Goal: Find specific page/section: Find specific page/section

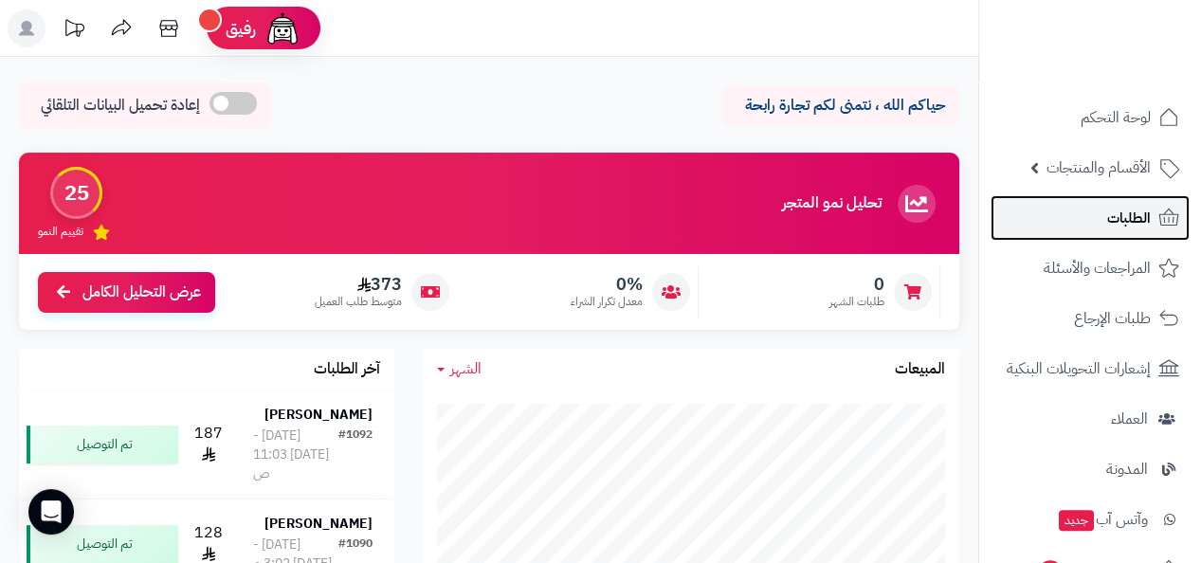
click at [1151, 223] on link "الطلبات" at bounding box center [1090, 218] width 199 height 46
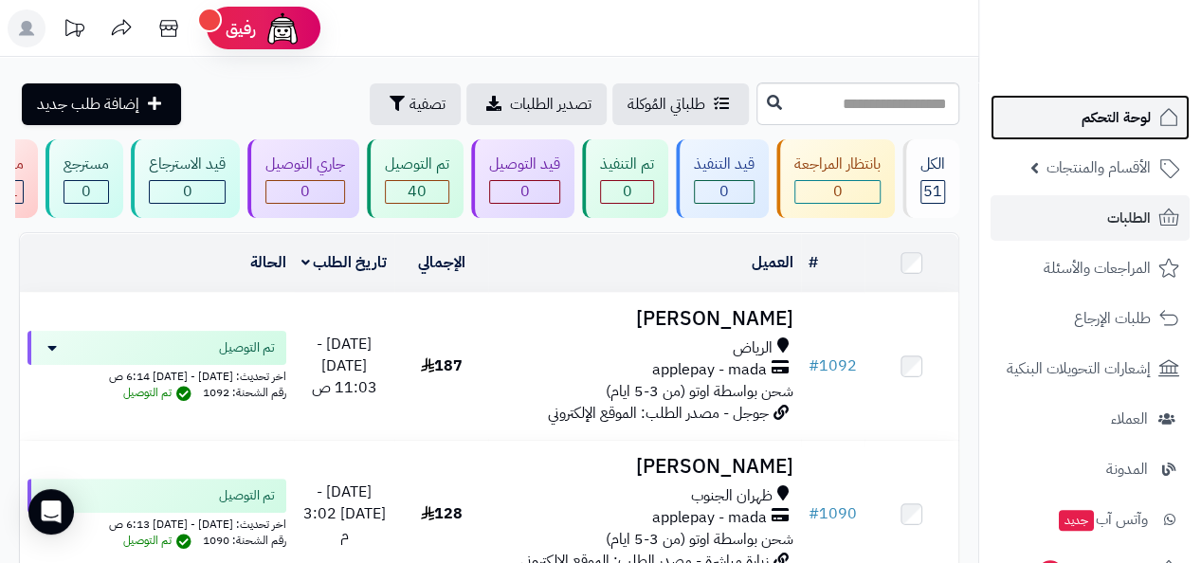
click at [1077, 115] on link "لوحة التحكم" at bounding box center [1090, 118] width 199 height 46
